Goal: Transaction & Acquisition: Purchase product/service

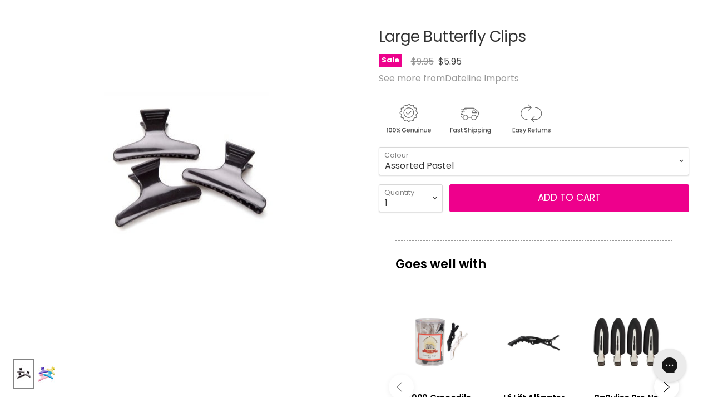
click at [232, 157] on img "Large Butterfly Clips image. Click or Scroll to Zoom." at bounding box center [188, 174] width 195 height 293
click at [188, 95] on img "Large Butterfly Clips image. Click or Scroll to Zoom." at bounding box center [188, 174] width 195 height 293
click at [50, 368] on img "Product thumbnails" at bounding box center [46, 374] width 17 height 26
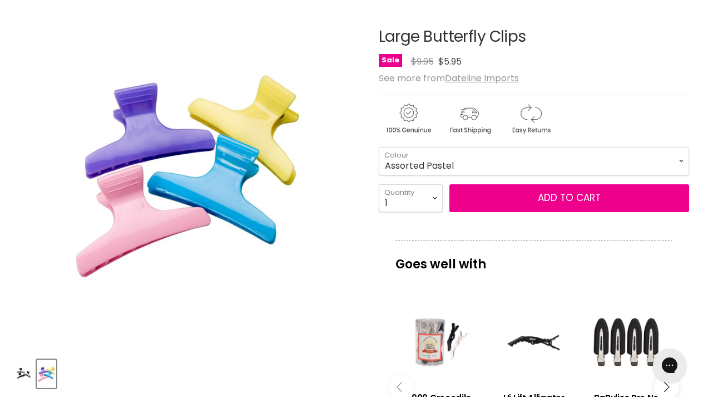
click at [224, 166] on div "Click or scroll to zoom Tap or pinch to zoom" at bounding box center [188, 175] width 348 height 348
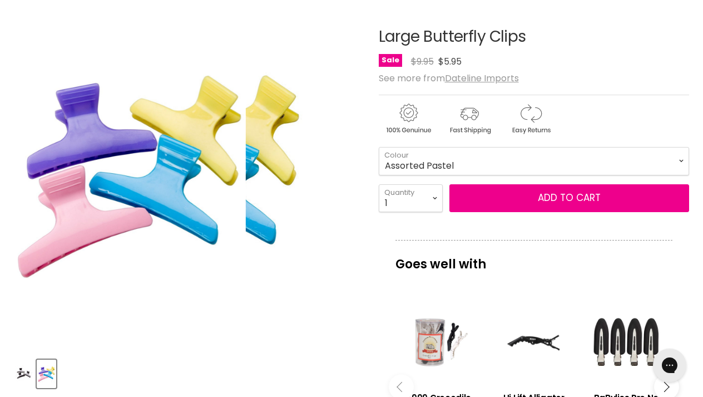
drag, startPoint x: 148, startPoint y: 176, endPoint x: 255, endPoint y: 182, distance: 107.6
click at [278, 179] on img "Large Butterfly Clips image. Click or Scroll to Zoom." at bounding box center [188, 174] width 232 height 348
click at [158, 190] on img "Large Butterfly Clips image. Click or Scroll to Zoom." at bounding box center [130, 175] width 232 height 348
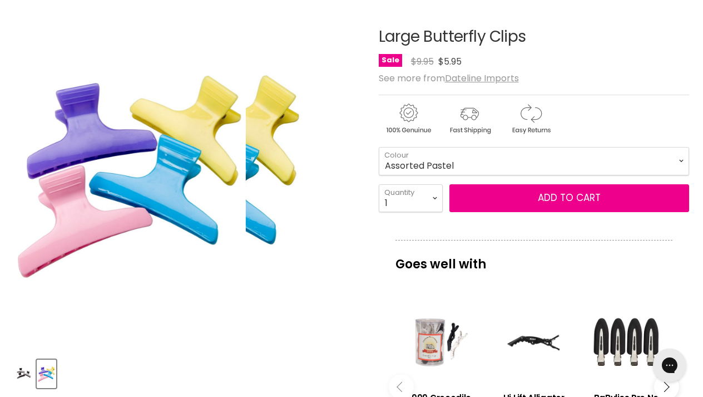
click at [158, 190] on img "Large Butterfly Clips image. Click or Scroll to Zoom." at bounding box center [130, 175] width 232 height 348
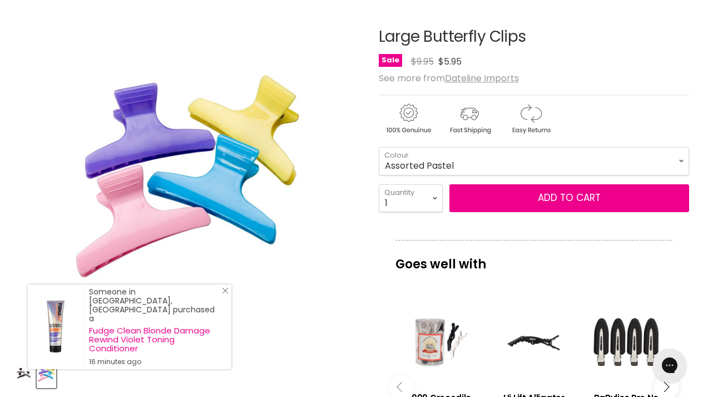
click at [226, 294] on icon "Close Icon" at bounding box center [225, 290] width 7 height 7
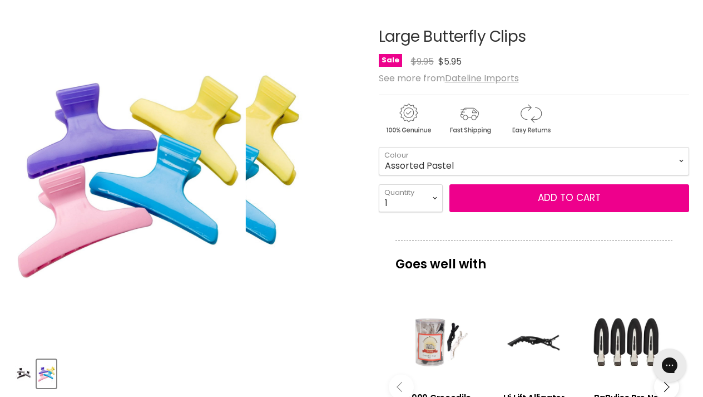
click at [170, 199] on img "Large Butterfly Clips image. Click or Scroll to Zoom." at bounding box center [130, 175] width 232 height 348
drag, startPoint x: 236, startPoint y: 78, endPoint x: 107, endPoint y: 90, distance: 129.1
